Goal: Go to known website: Go to known website

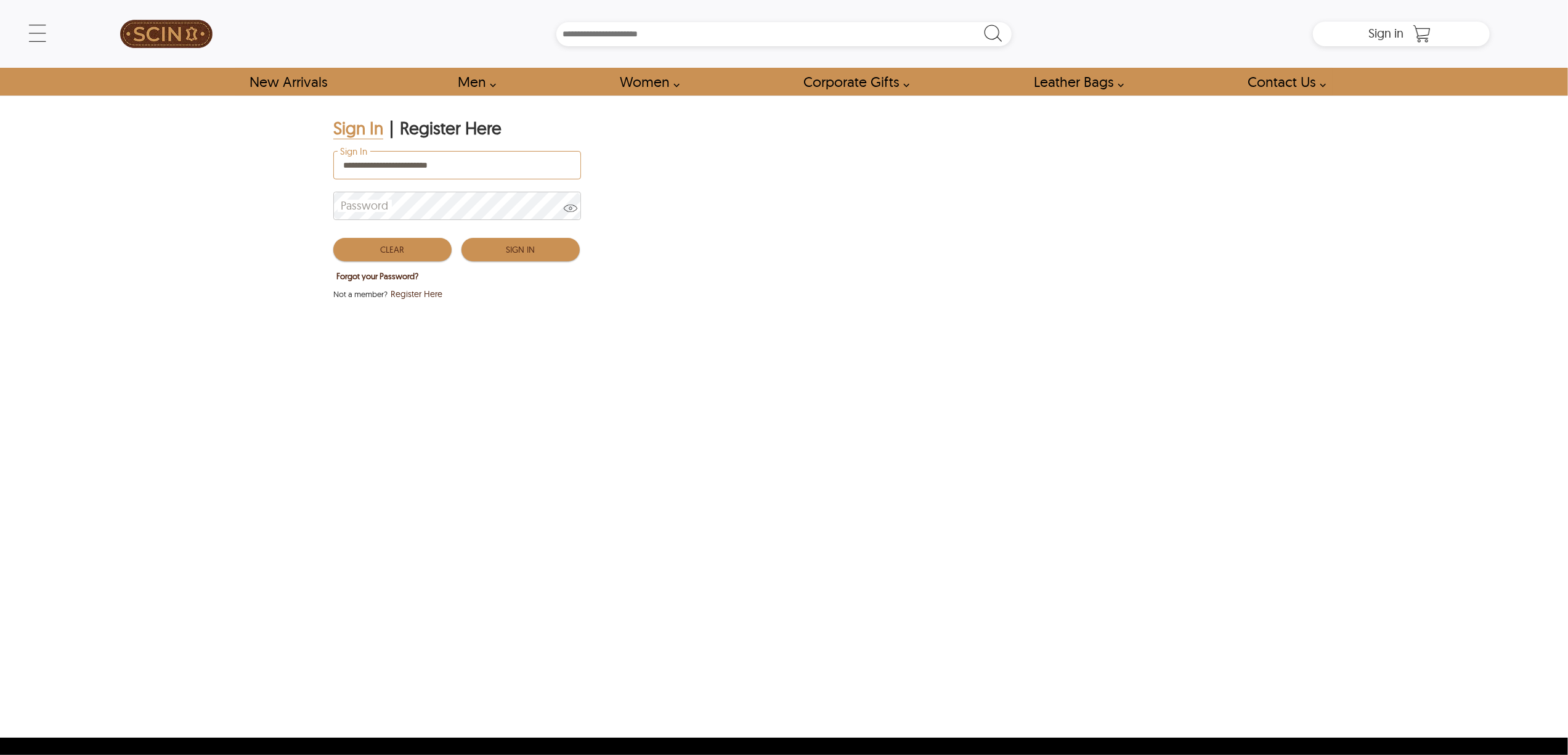
click at [494, 264] on div "Clear Sign In" at bounding box center [456, 247] width 247 height 36
click at [495, 255] on button "Sign In" at bounding box center [520, 249] width 118 height 23
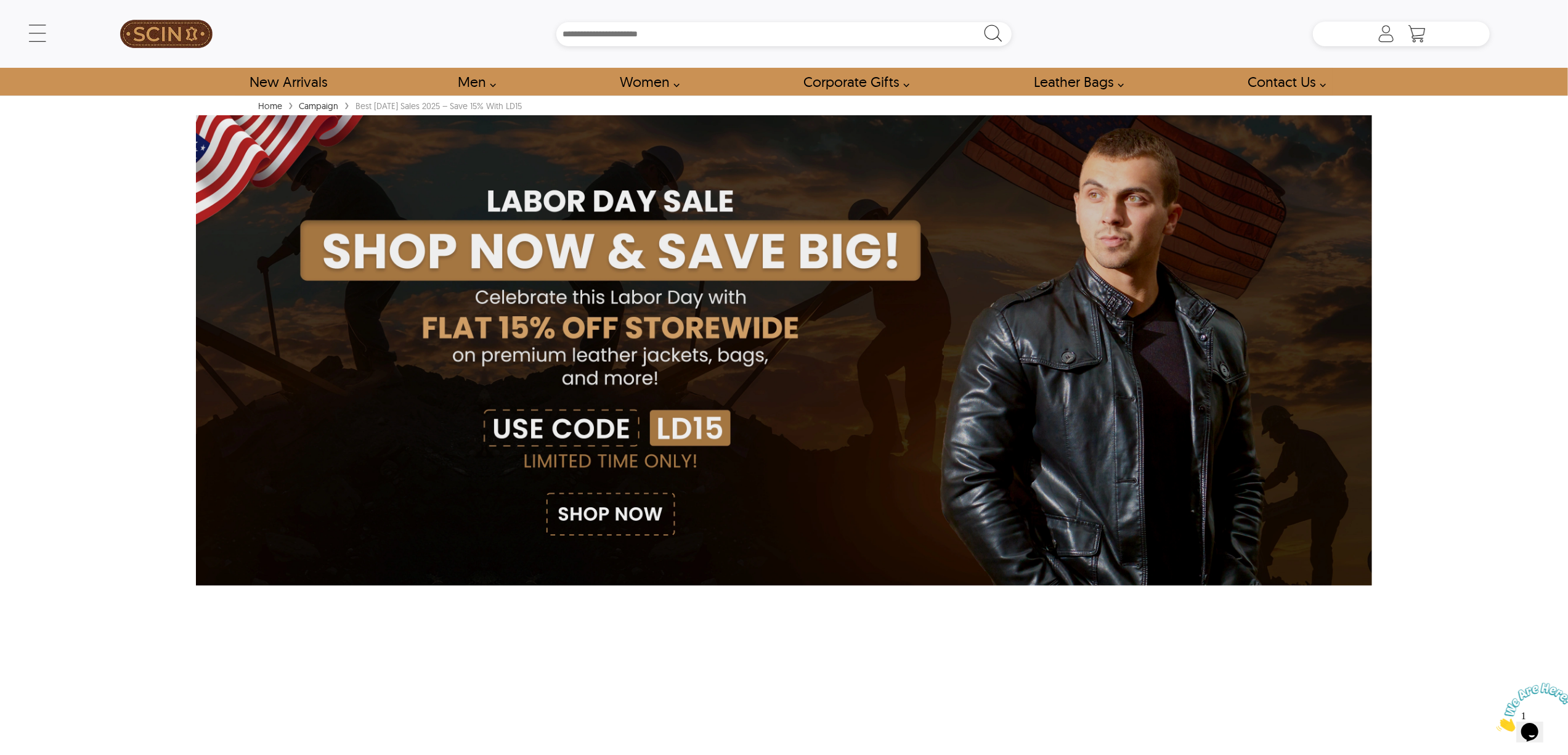
click at [1404, 297] on div "← Menu New Arrivals Men Leather Jackets Aviator Leather Jackets Bomber Leather …" at bounding box center [784, 378] width 1568 height 755
